Goal: Use online tool/utility: Utilize a website feature to perform a specific function

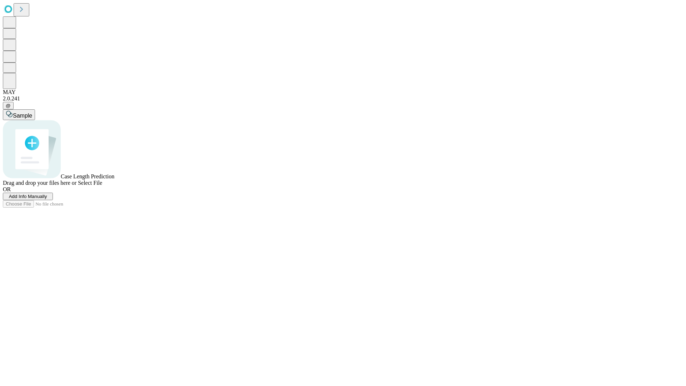
click at [47, 199] on span "Add Info Manually" at bounding box center [28, 196] width 38 height 5
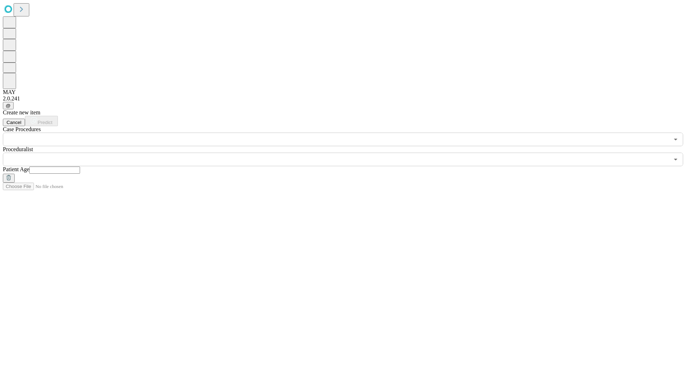
click at [80, 167] on input "text" at bounding box center [54, 170] width 51 height 7
type input "**"
click at [348, 153] on input "text" at bounding box center [336, 160] width 666 height 14
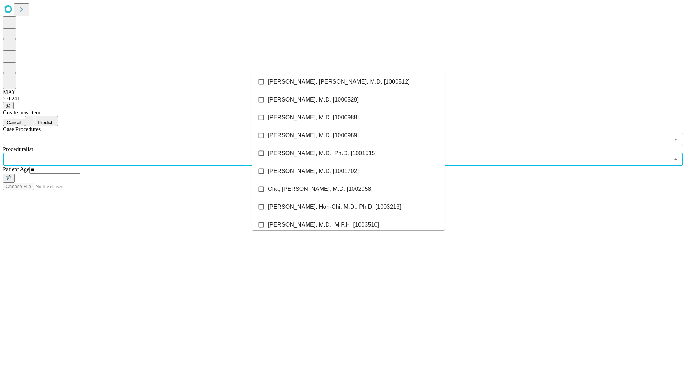
click at [348, 82] on li "[PERSON_NAME], [PERSON_NAME], M.D. [1000512]" at bounding box center [348, 82] width 193 height 18
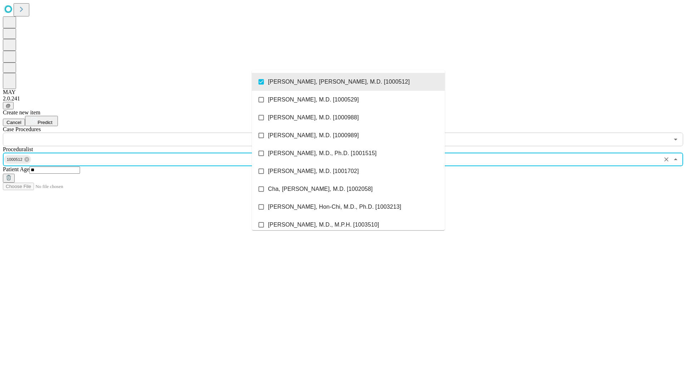
click at [150, 133] on input "text" at bounding box center [336, 140] width 666 height 14
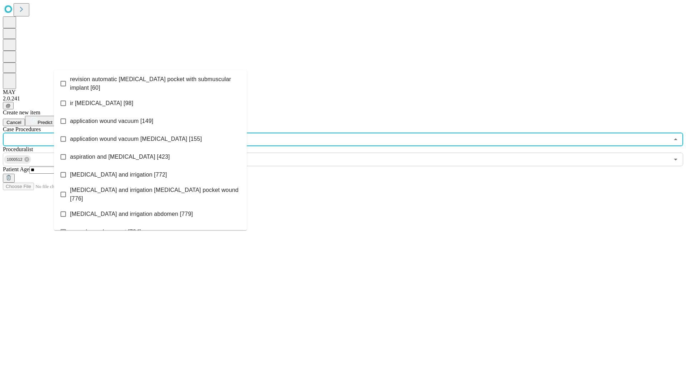
click at [150, 82] on span "revision automatic [MEDICAL_DATA] pocket with submuscular implant [60]" at bounding box center [155, 83] width 171 height 17
click at [52, 120] on span "Predict" at bounding box center [45, 122] width 15 height 5
